Goal: Navigation & Orientation: Go to known website

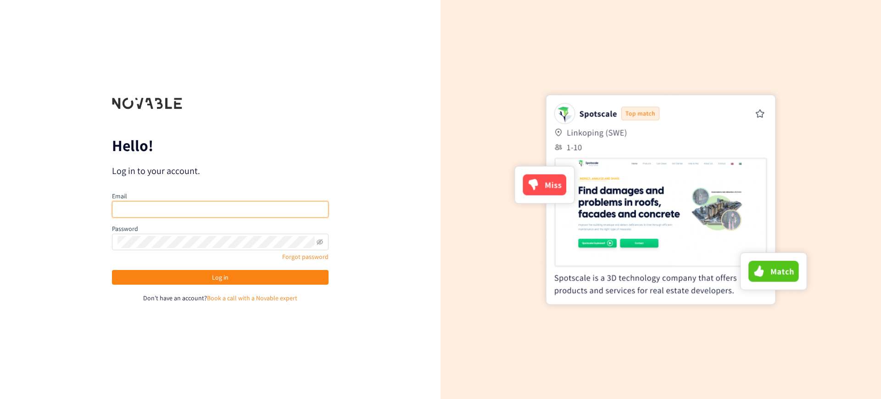
click at [145, 207] on input "email" at bounding box center [220, 209] width 217 height 17
type input "[EMAIL_ADDRESS][PERSON_NAME][DOMAIN_NAME]"
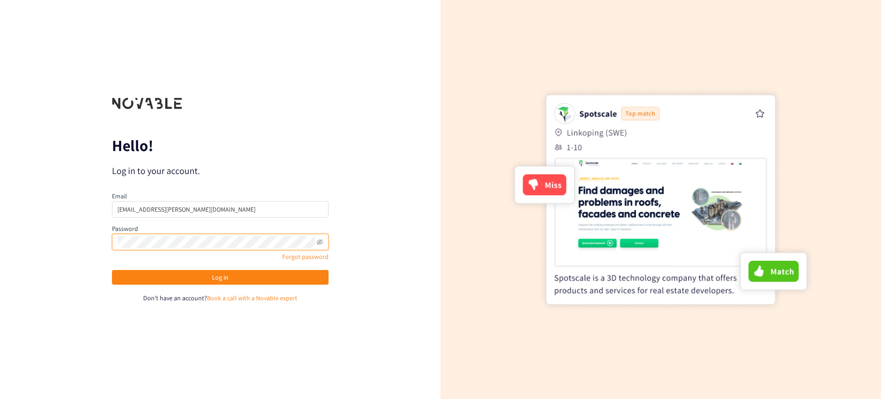
click at [112, 270] on button "Log in" at bounding box center [220, 277] width 217 height 15
